Goal: Information Seeking & Learning: Learn about a topic

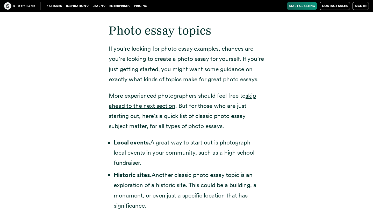
scroll to position [1038, 0]
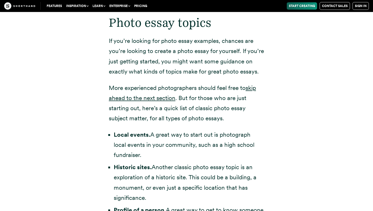
click at [187, 134] on li "Local events. A great way to start out is photograph local events in your commu…" at bounding box center [189, 144] width 151 height 30
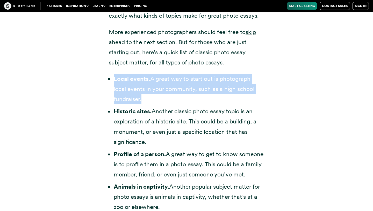
scroll to position [1131, 0]
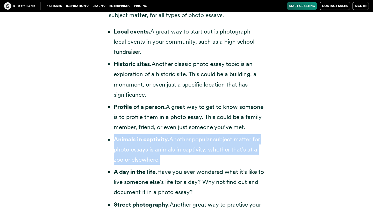
scroll to position [1141, 0]
click at [183, 134] on li "Animals in captivity. Another popular subject matter for photo essays is animal…" at bounding box center [189, 149] width 151 height 30
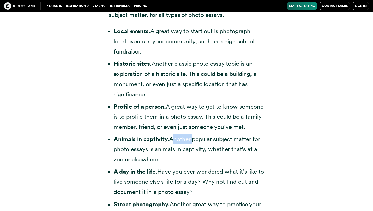
click at [183, 134] on li "Animals in captivity. Another popular subject matter for photo essays is animal…" at bounding box center [189, 149] width 151 height 30
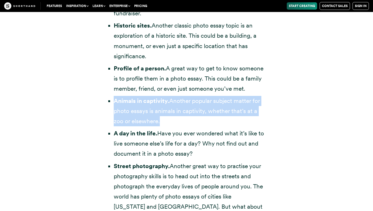
scroll to position [1180, 0]
click at [183, 132] on li "A day in the life. Have you ever wondered what it’s like to live someone else’s…" at bounding box center [189, 143] width 151 height 30
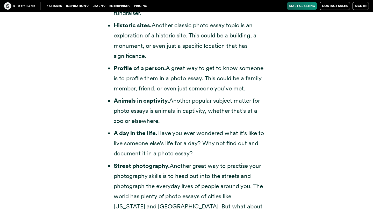
click at [183, 132] on li "A day in the life. Have you ever wondered what it’s like to live someone else’s…" at bounding box center [189, 143] width 151 height 30
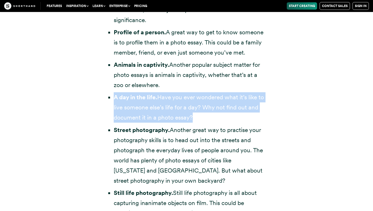
scroll to position [1246, 0]
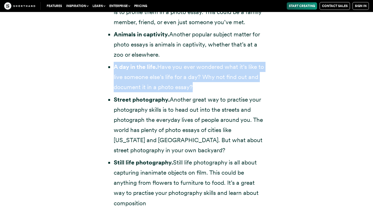
click at [184, 129] on li "Street photography. Another great way to practise your photography skills is to…" at bounding box center [189, 124] width 151 height 61
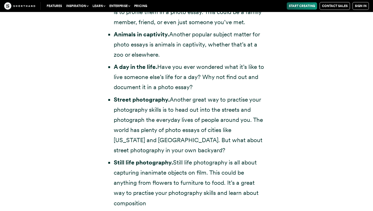
click at [184, 129] on li "Street photography. Another great way to practise your photography skills is to…" at bounding box center [189, 124] width 151 height 61
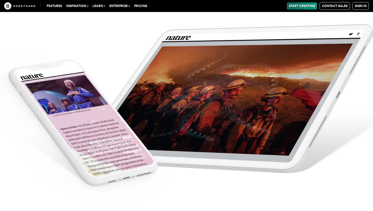
scroll to position [2192, 0]
